Goal: Check status: Check status

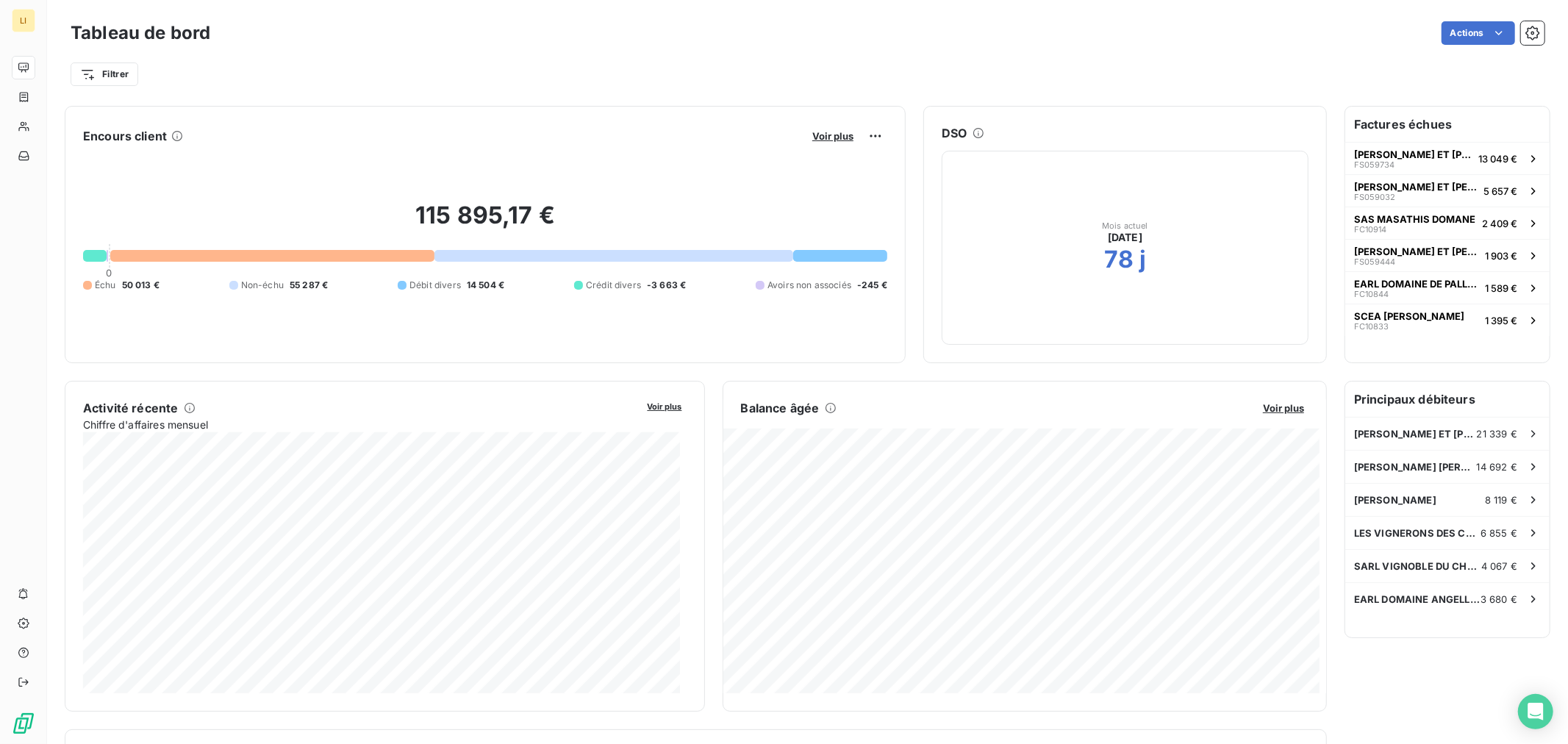
click at [417, 371] on div "Encours client Voir plus 115 895,17 € 0 Échu 50 013 € Non-échu 55 287 € Débit d…" at bounding box center [696, 584] width 1262 height 955
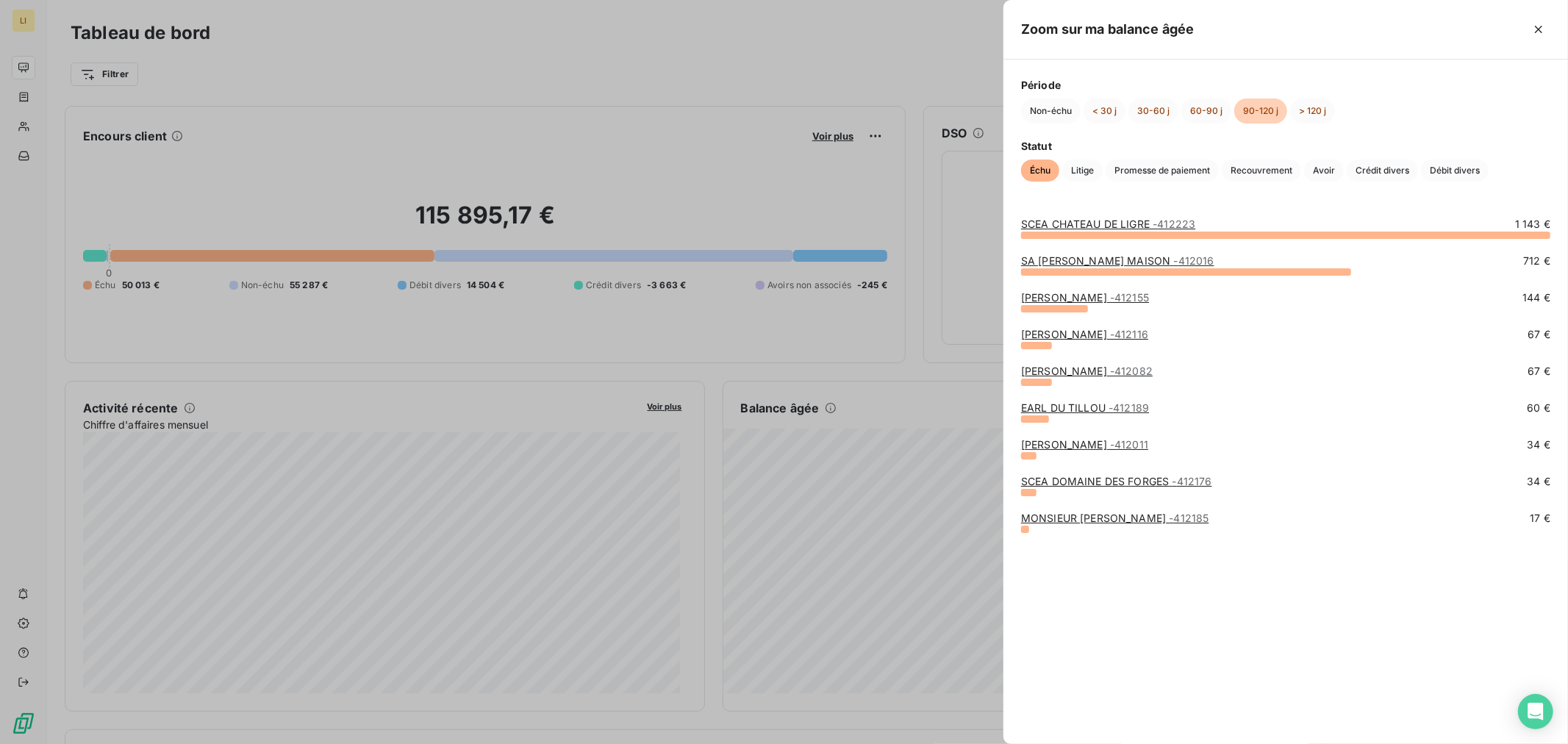
click at [817, 468] on div at bounding box center [784, 372] width 1568 height 744
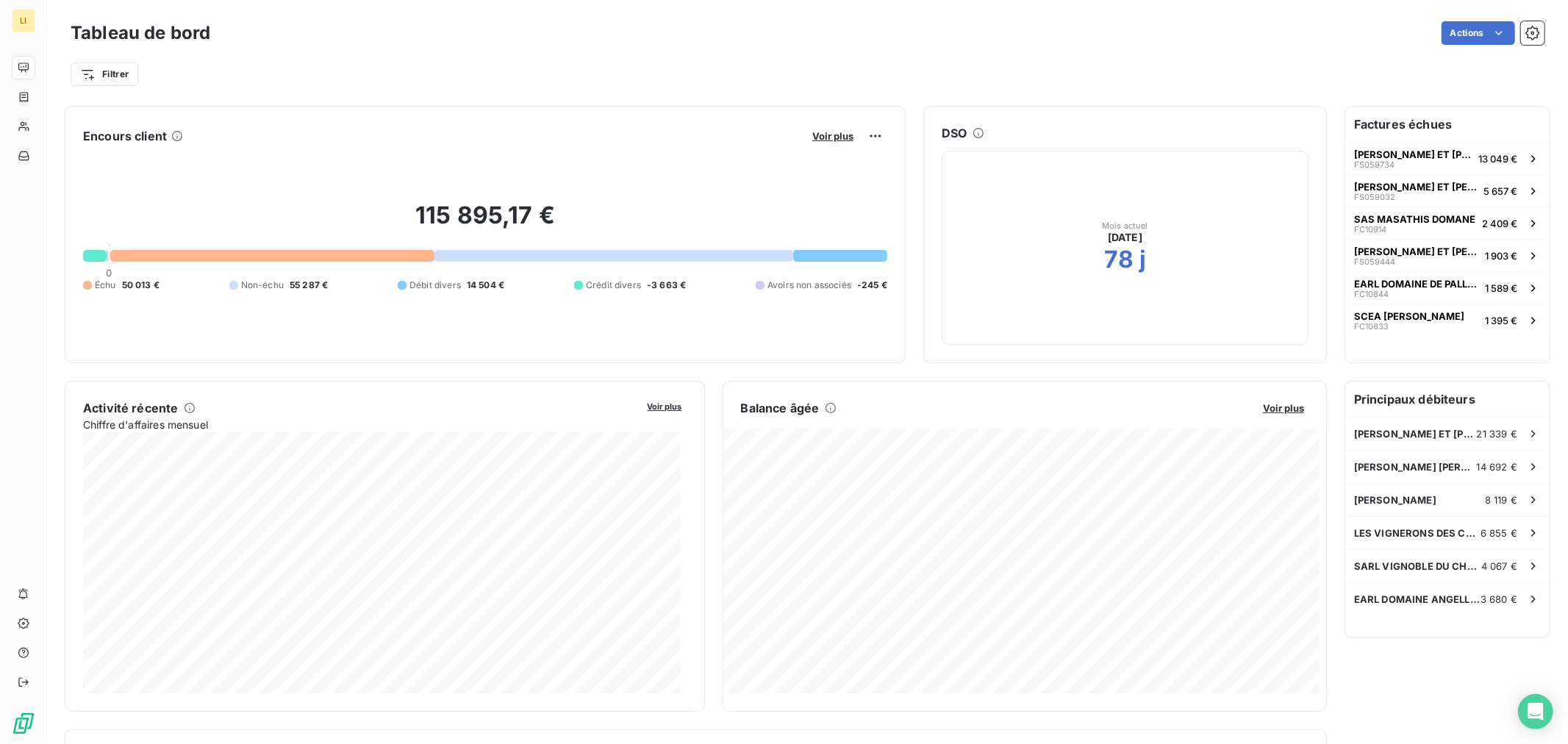
click at [849, 258] on div at bounding box center [840, 256] width 94 height 12
click at [848, 256] on div at bounding box center [840, 256] width 94 height 12
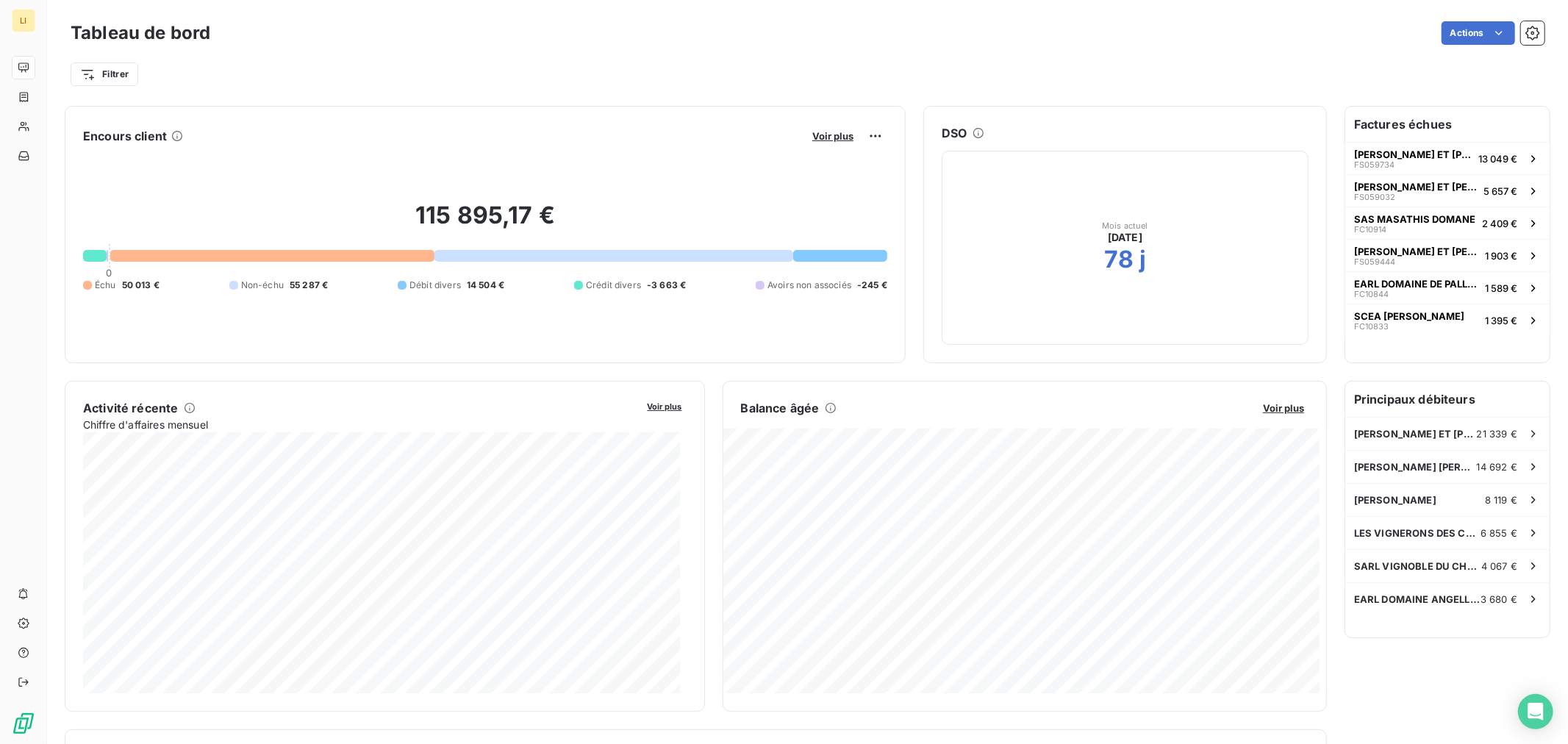
click at [848, 253] on div at bounding box center [840, 256] width 94 height 12
click at [851, 255] on div at bounding box center [840, 256] width 94 height 12
click at [854, 255] on div at bounding box center [840, 256] width 94 height 12
